Goal: Understand site structure: Grasp the organization and layout of the website

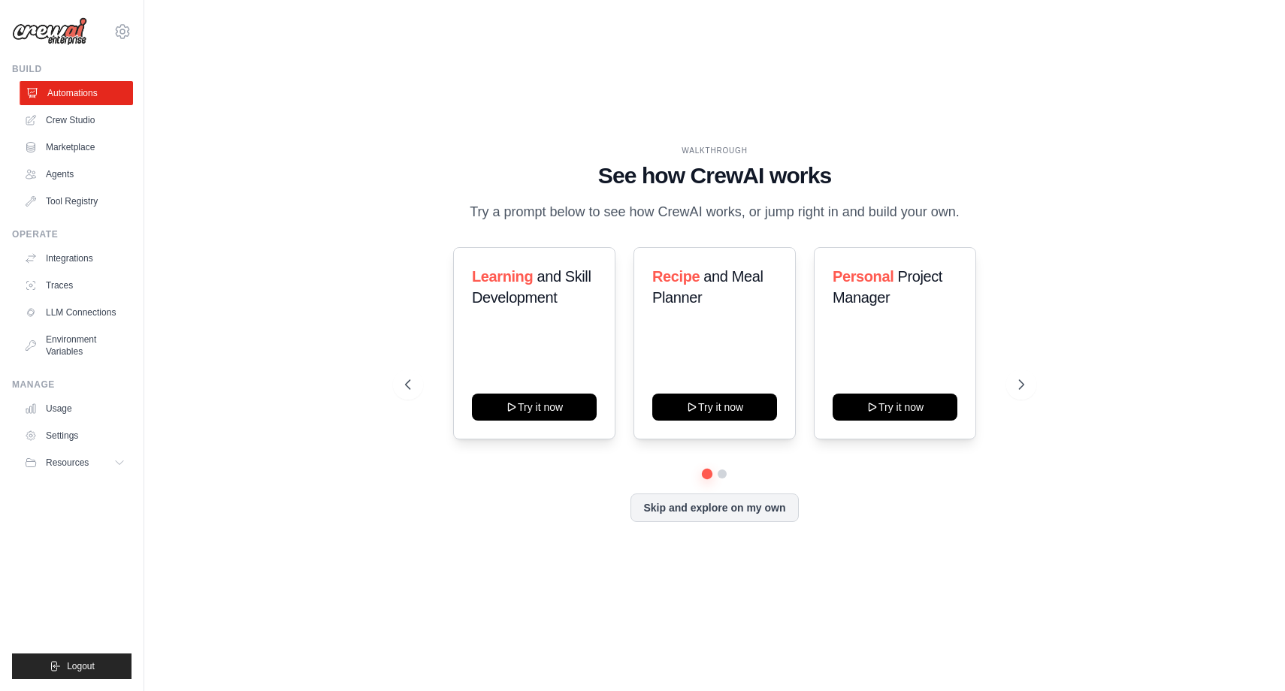
click at [108, 95] on link "Automations" at bounding box center [76, 93] width 113 height 24
click at [722, 473] on button at bounding box center [722, 474] width 12 height 12
click at [722, 473] on button at bounding box center [722, 474] width 11 height 11
click at [1016, 384] on icon at bounding box center [1022, 384] width 15 height 15
click at [689, 507] on button "Skip and explore on my own" at bounding box center [714, 506] width 168 height 29
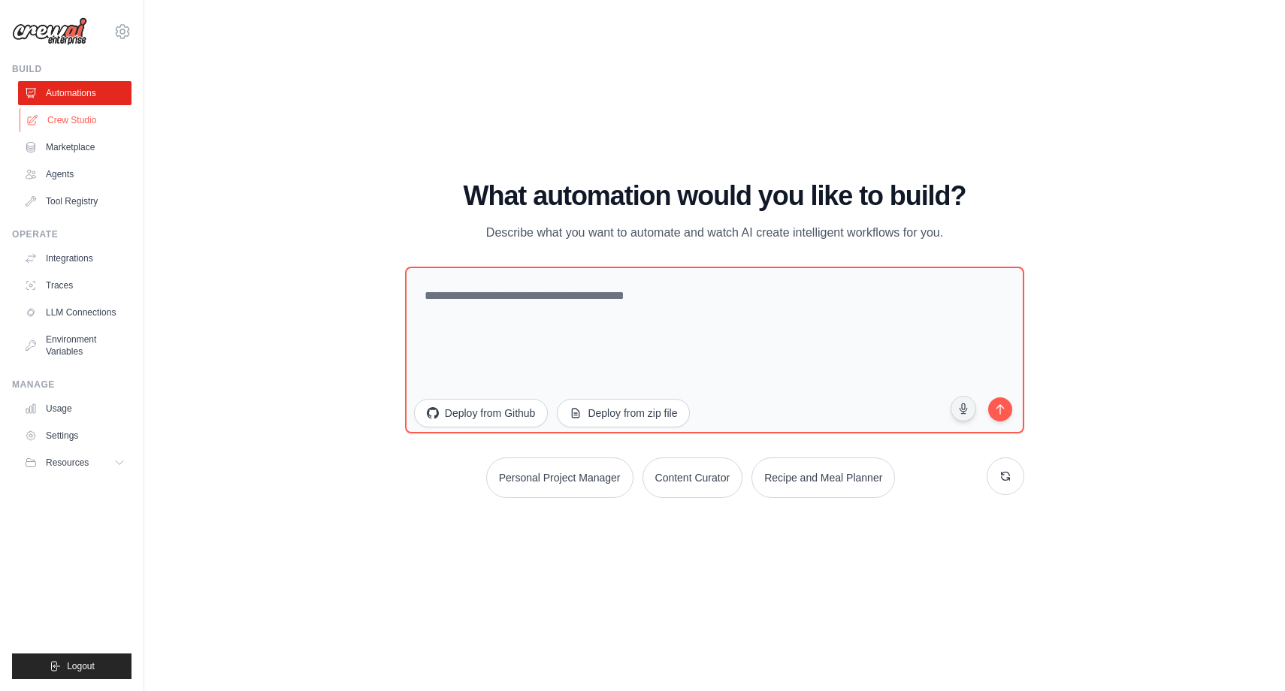
click at [89, 121] on link "Crew Studio" at bounding box center [76, 120] width 113 height 24
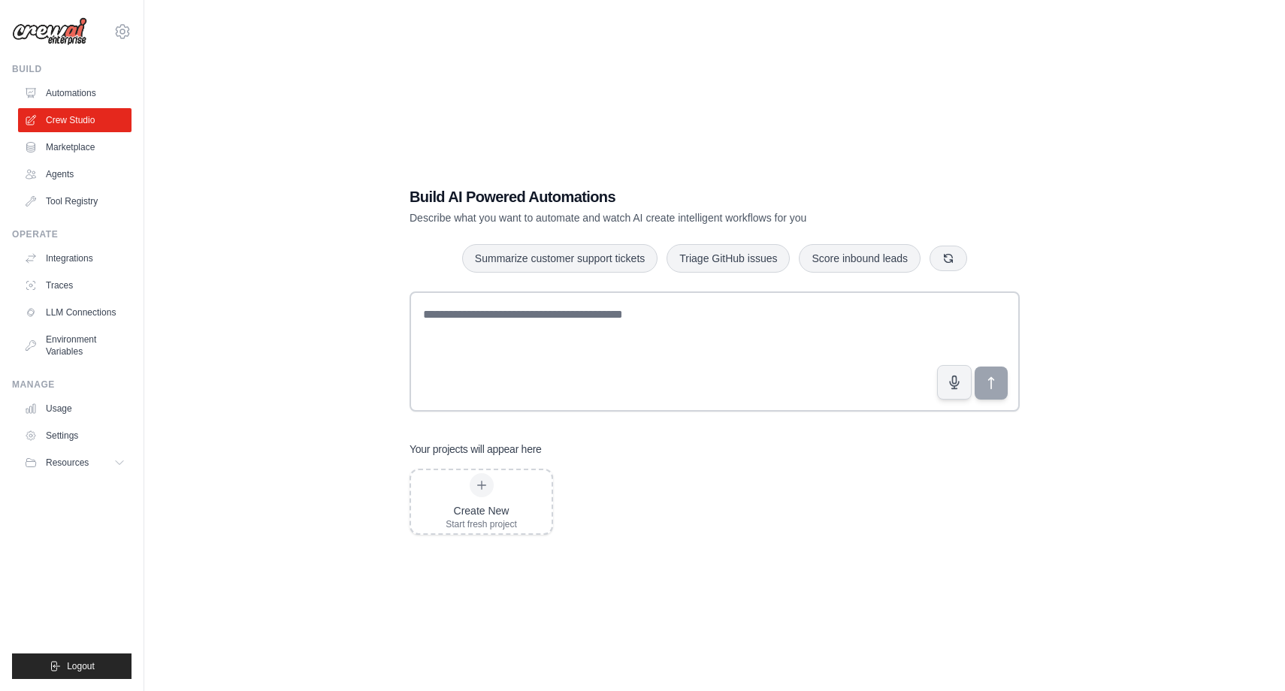
click at [524, 199] on h1 "Build AI Powered Automations" at bounding box center [661, 196] width 505 height 21
click at [514, 206] on div at bounding box center [514, 206] width 0 height 0
click at [250, 303] on div "Build AI Powered Automations Describe what you want to automate and watch AI cr…" at bounding box center [714, 360] width 1092 height 691
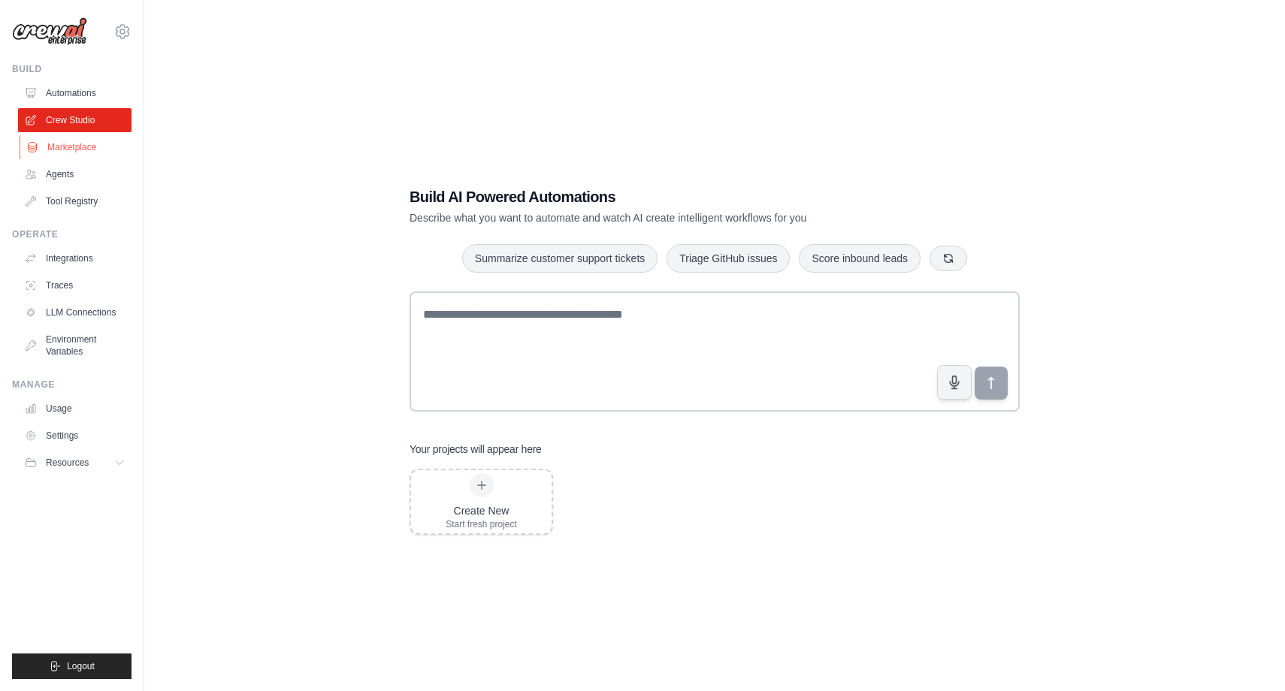
click at [83, 150] on link "Marketplace" at bounding box center [76, 147] width 113 height 24
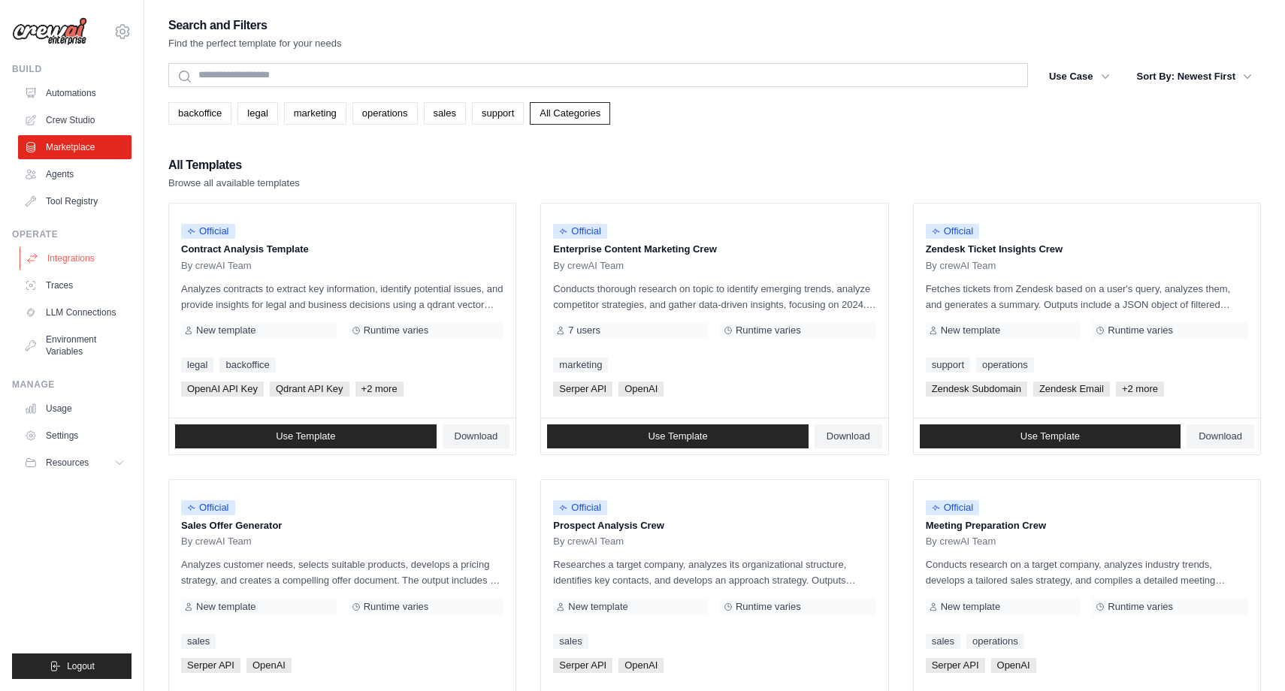
click at [86, 255] on link "Integrations" at bounding box center [76, 258] width 113 height 24
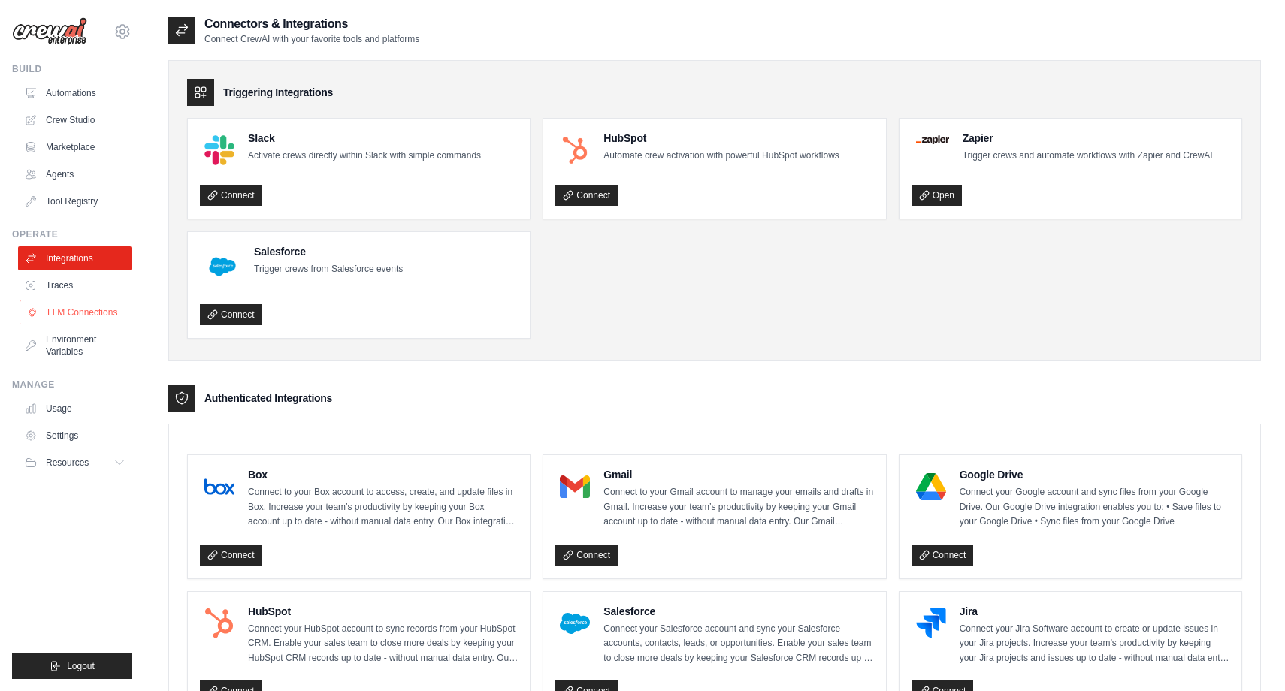
click at [83, 315] on link "LLM Connections" at bounding box center [76, 312] width 113 height 24
